Goal: Task Accomplishment & Management: Manage account settings

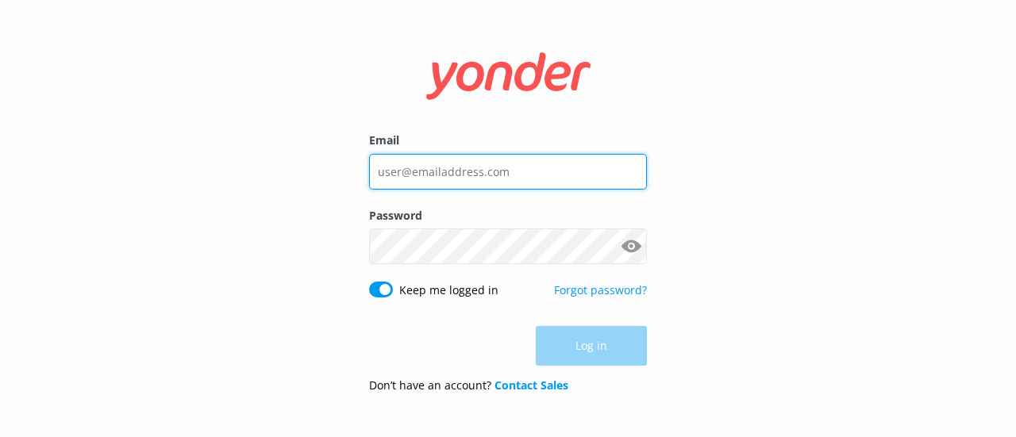
type input "[PERSON_NAME][EMAIL_ADDRESS][DOMAIN_NAME]"
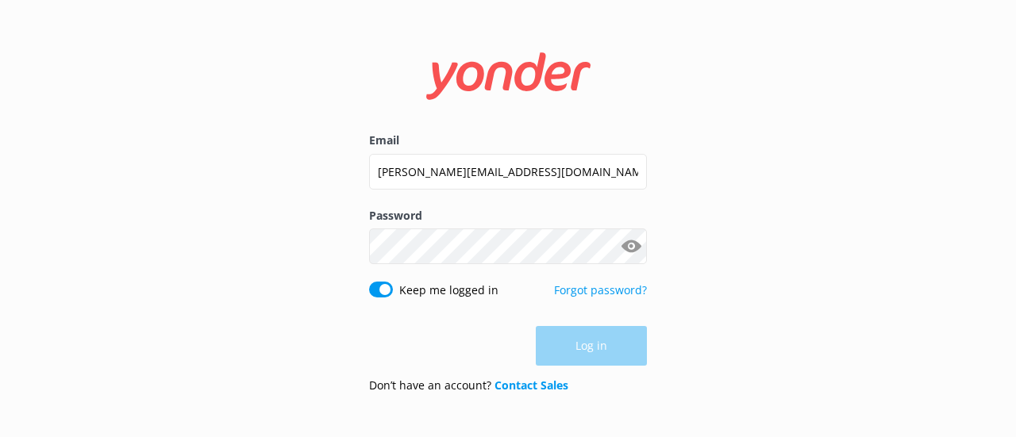
click at [581, 338] on div "Log in" at bounding box center [508, 346] width 278 height 40
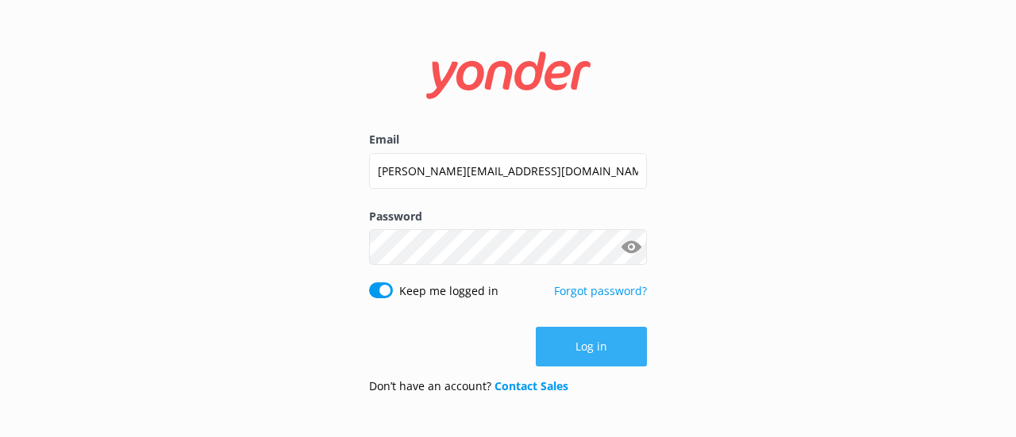
click at [581, 338] on button "Log in" at bounding box center [591, 347] width 111 height 40
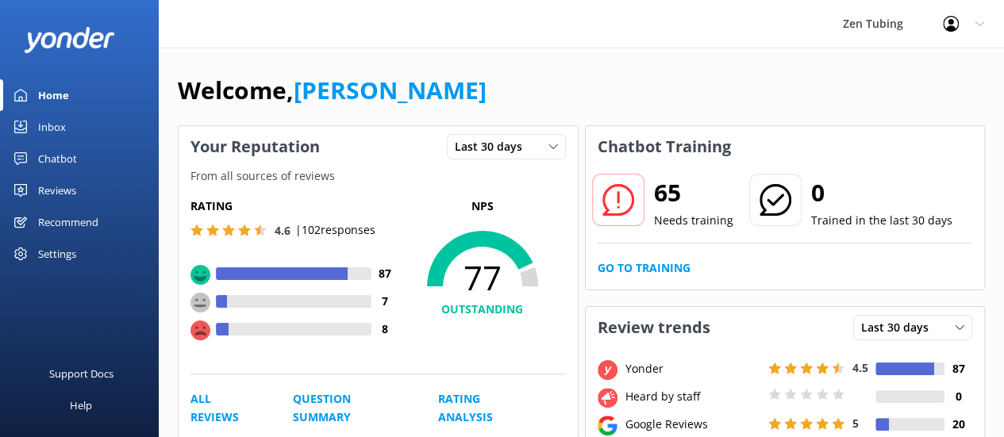
click at [66, 157] on div "Chatbot" at bounding box center [57, 159] width 39 height 32
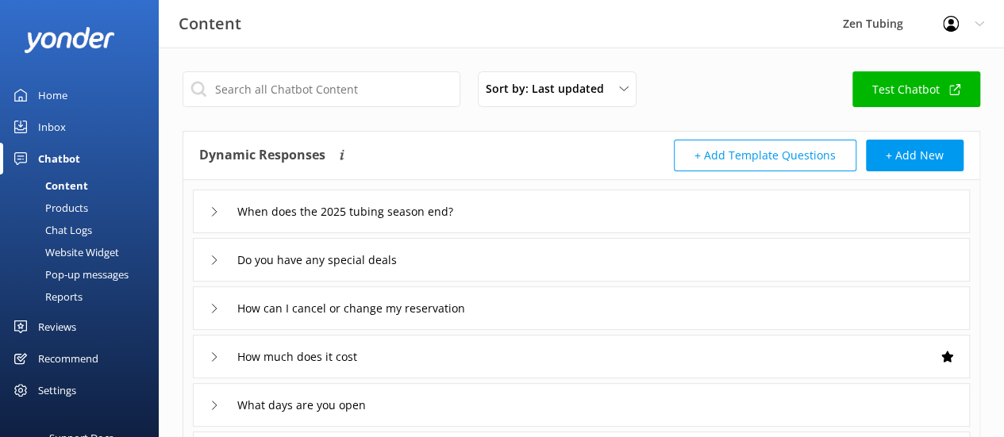
click at [62, 276] on div "Pop-up messages" at bounding box center [69, 274] width 119 height 22
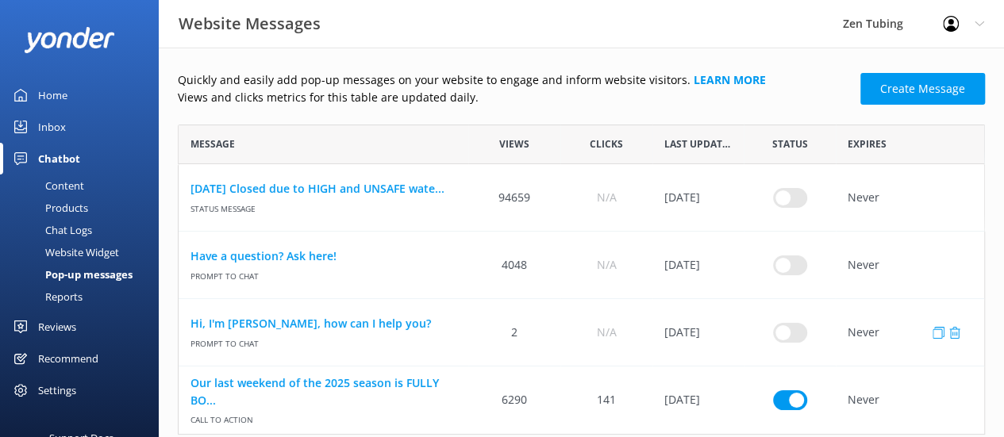
scroll to position [29, 0]
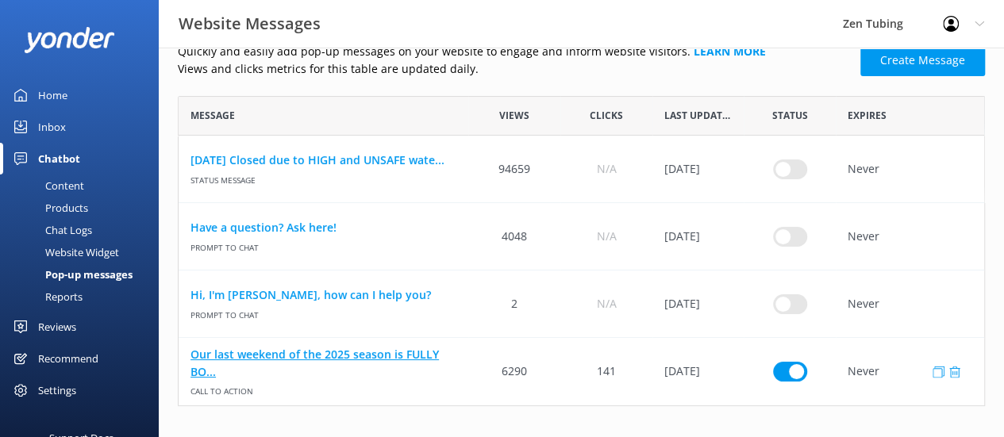
click at [336, 363] on link "Our last weekend of the 2025 season is FULLY BO..." at bounding box center [323, 363] width 266 height 36
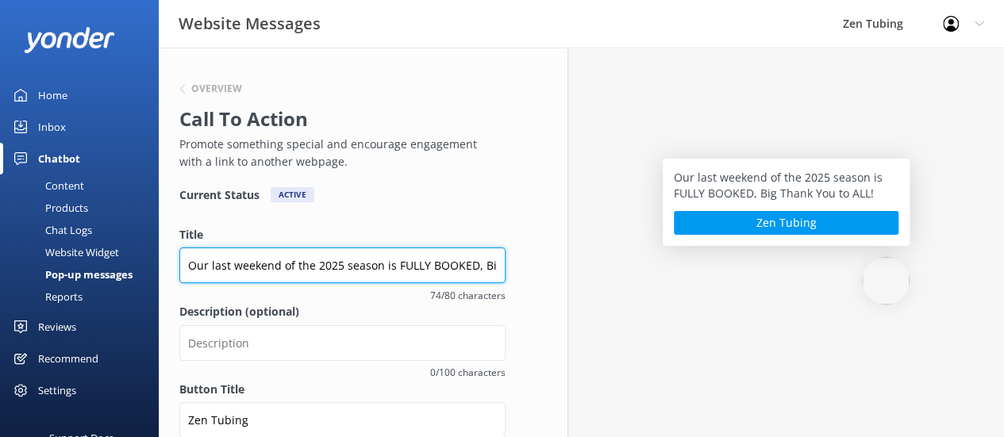
click at [500, 261] on input "Our last weekend of the 2025 season is FULLY BOOKED, Big Thank You to ALL!" at bounding box center [342, 266] width 326 height 36
click at [497, 264] on input "Our last weekend of the 2025 season is FULLY BOOKED, Big Thank You to ALL!" at bounding box center [342, 266] width 326 height 36
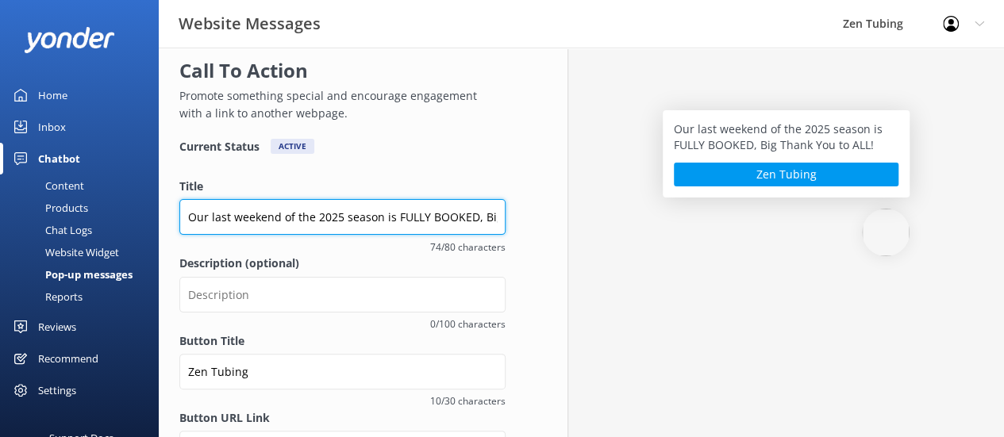
scroll to position [48, 0]
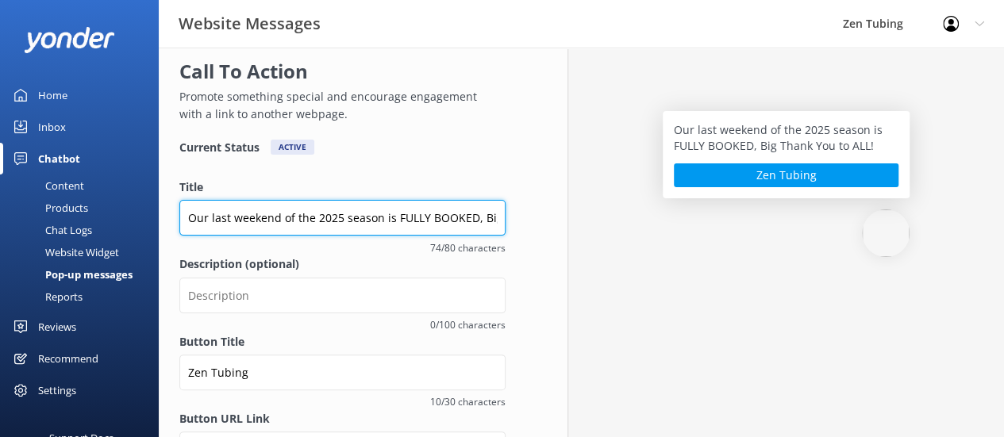
click at [496, 218] on input "Our last weekend of the 2025 season is FULLY BOOKED, Big Thank You to ALL!" at bounding box center [342, 218] width 326 height 36
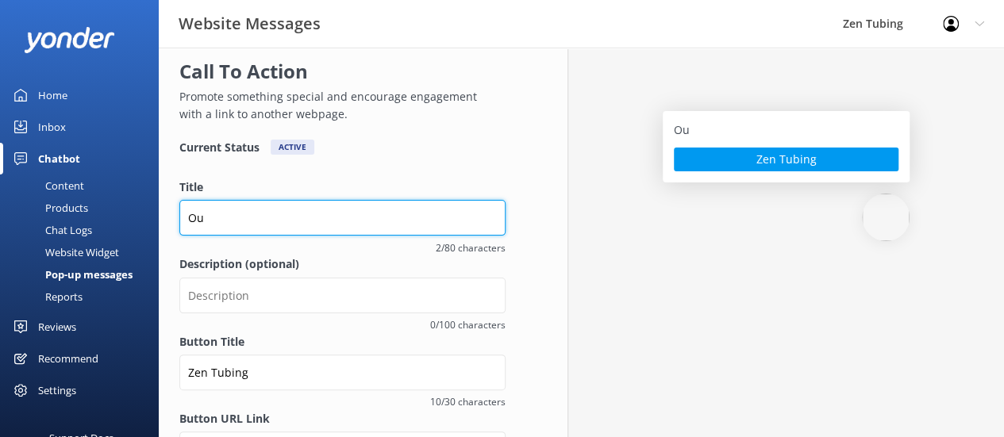
type input "O"
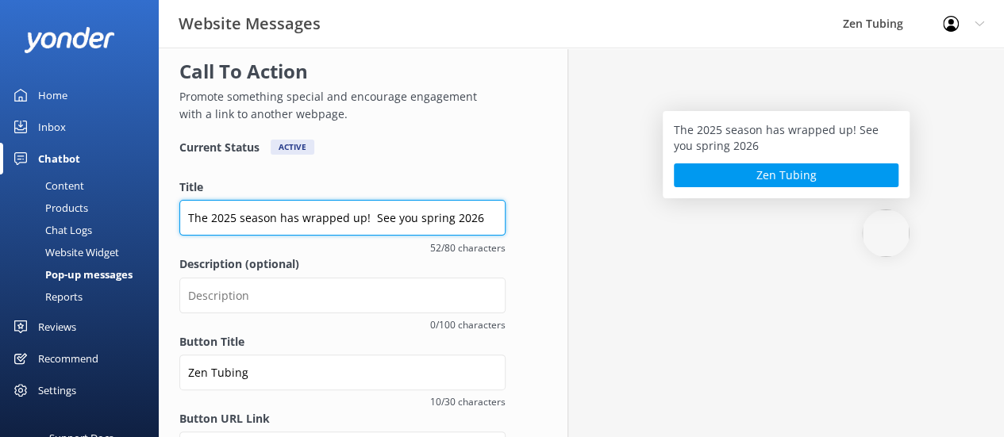
click at [365, 216] on input "The 2025 season has wrapped up! See you spring 2026" at bounding box center [342, 218] width 326 height 36
click at [374, 215] on input "The 2025 season has wrapped up - See you spring 2026" at bounding box center [342, 218] width 326 height 36
click at [479, 217] on input "The 2025 season has wrapped up - See you spring 2026" at bounding box center [342, 218] width 326 height 36
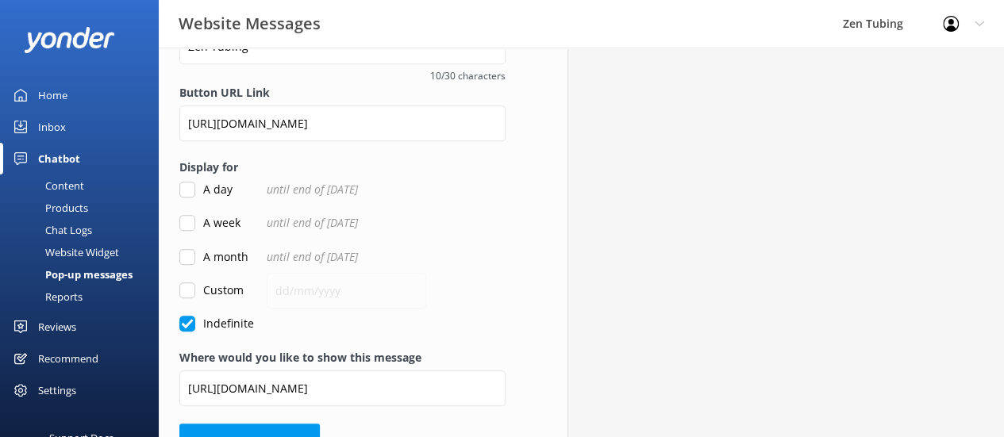
scroll to position [416, 0]
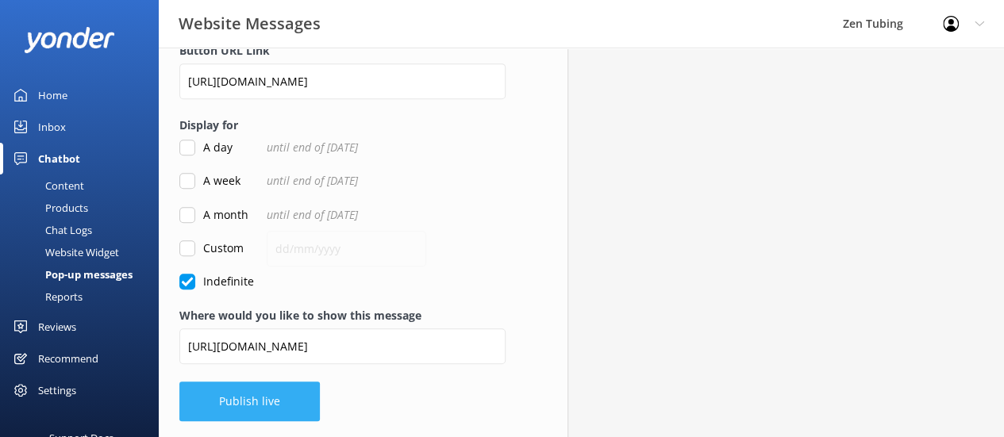
type input "The 2025 season has wrapped up - See you spring 2026!"
click at [244, 404] on button "Publish live" at bounding box center [249, 402] width 140 height 40
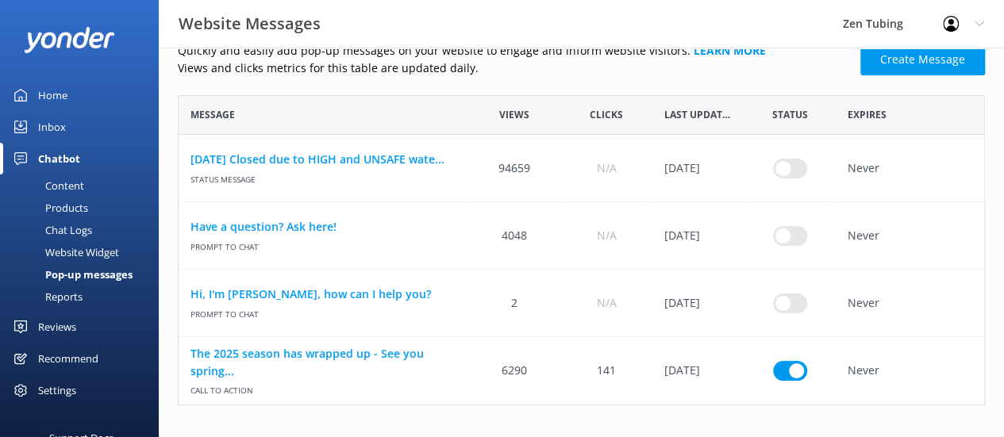
scroll to position [13, 13]
